Goal: Transaction & Acquisition: Purchase product/service

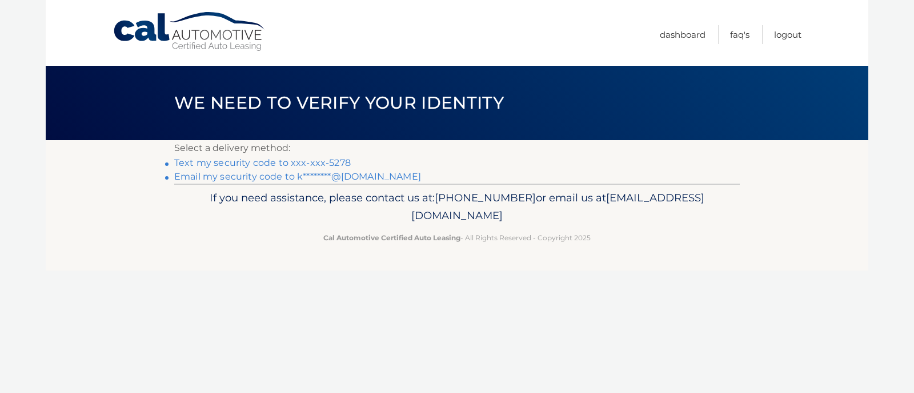
click at [324, 161] on link "Text my security code to xxx-xxx-5278" at bounding box center [262, 162] width 177 height 11
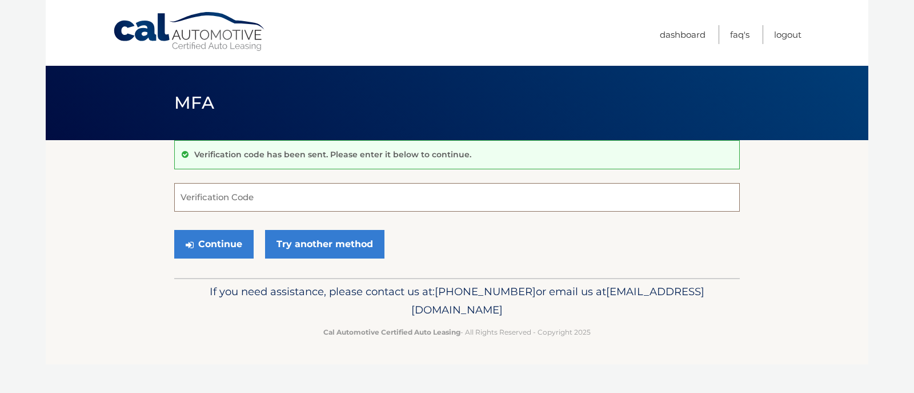
click at [246, 197] on input "Verification Code" at bounding box center [457, 197] width 566 height 29
type input "958631"
click at [221, 243] on button "Continue" at bounding box center [213, 244] width 79 height 29
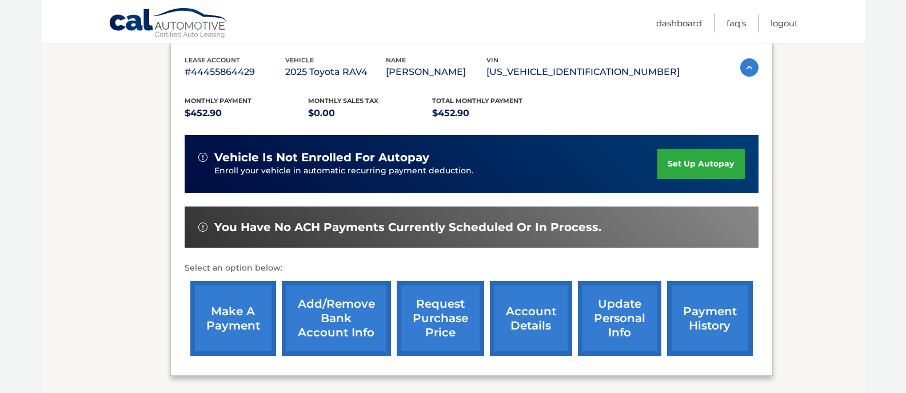
scroll to position [200, 0]
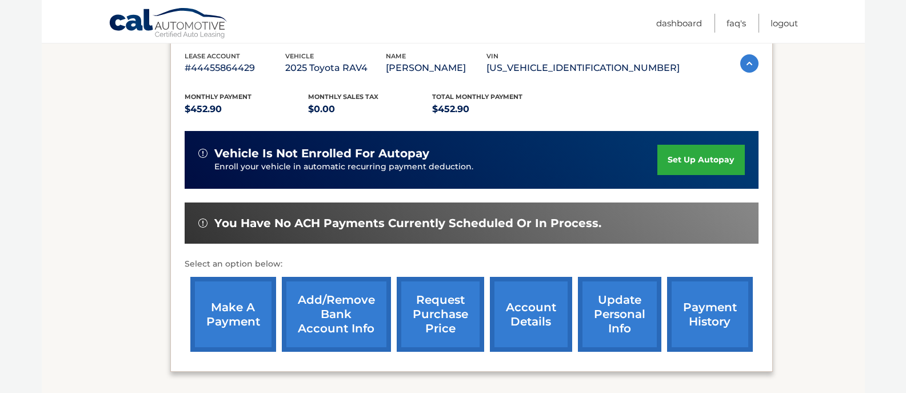
click at [239, 315] on link "make a payment" at bounding box center [233, 314] width 86 height 75
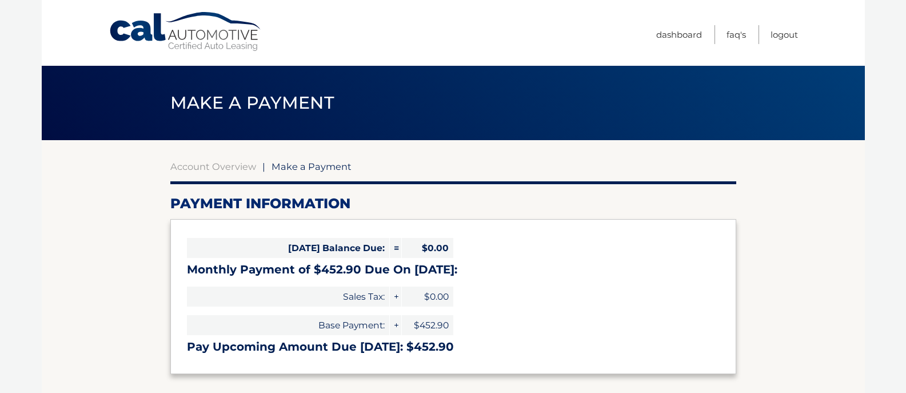
select select "MGYzZWE0ZjktMDVhMi00OGZmLTkwNTItM2FiNjVkN2Q1YmVm"
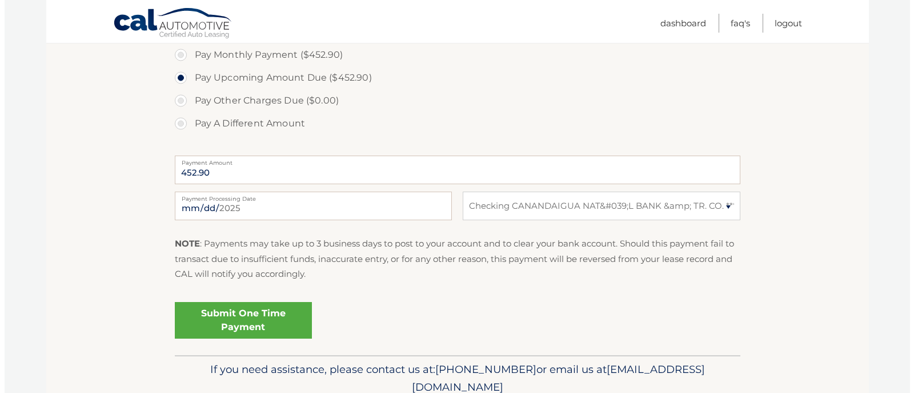
scroll to position [384, 0]
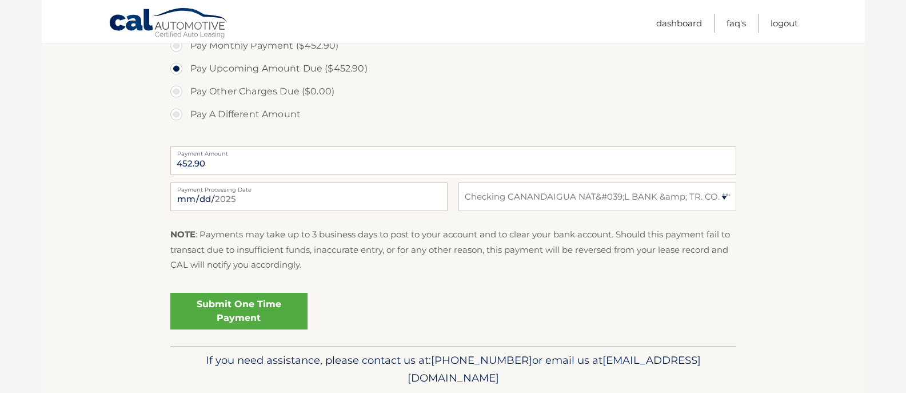
click at [218, 310] on link "Submit One Time Payment" at bounding box center [238, 311] width 137 height 37
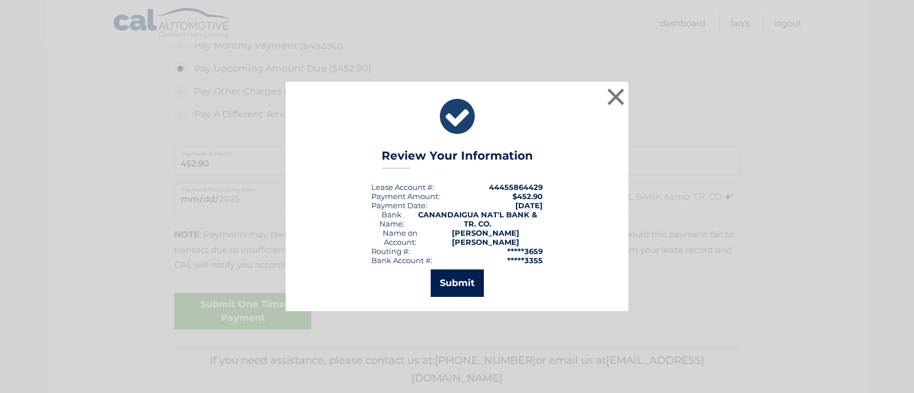
click at [445, 279] on button "Submit" at bounding box center [457, 282] width 53 height 27
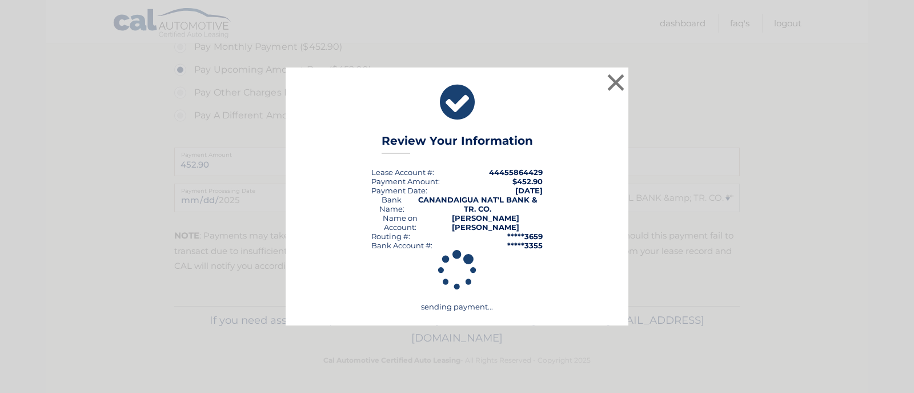
scroll to position [383, 0]
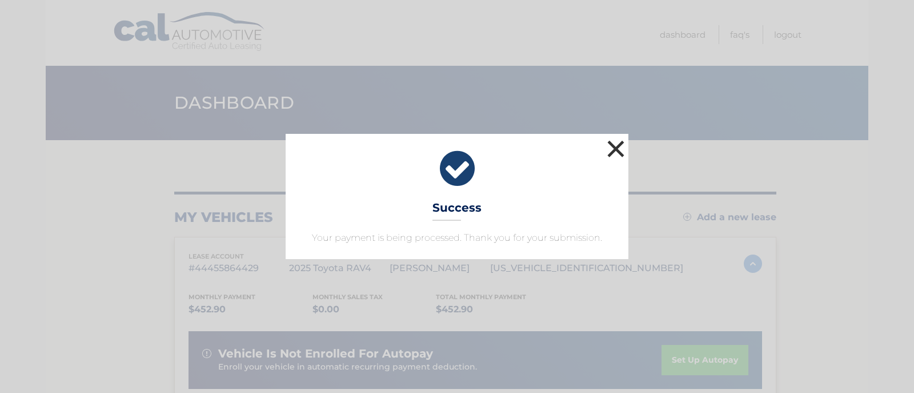
click at [613, 146] on button "×" at bounding box center [616, 148] width 23 height 23
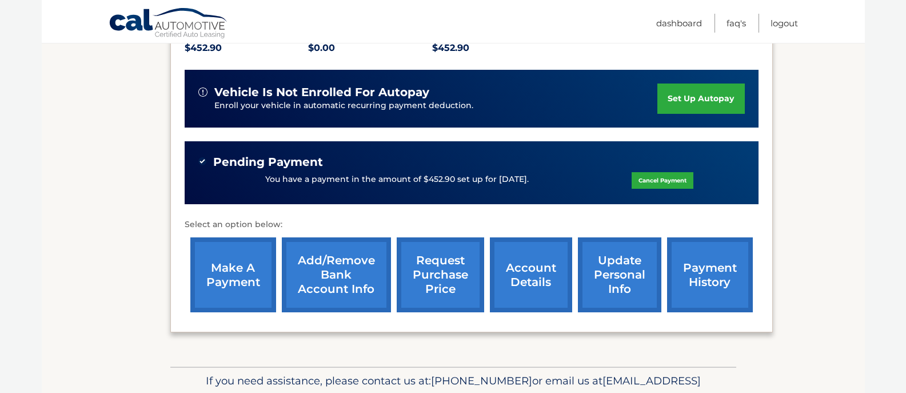
scroll to position [270, 0]
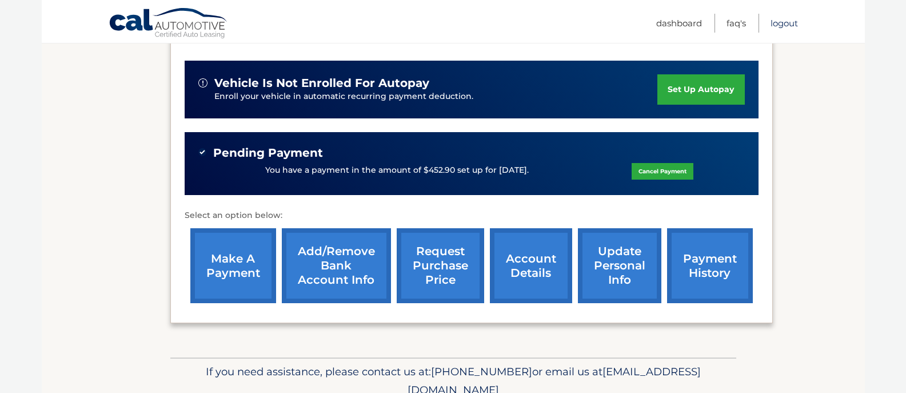
click at [785, 23] on link "Logout" at bounding box center [783, 23] width 27 height 19
